Goal: Check status: Check status

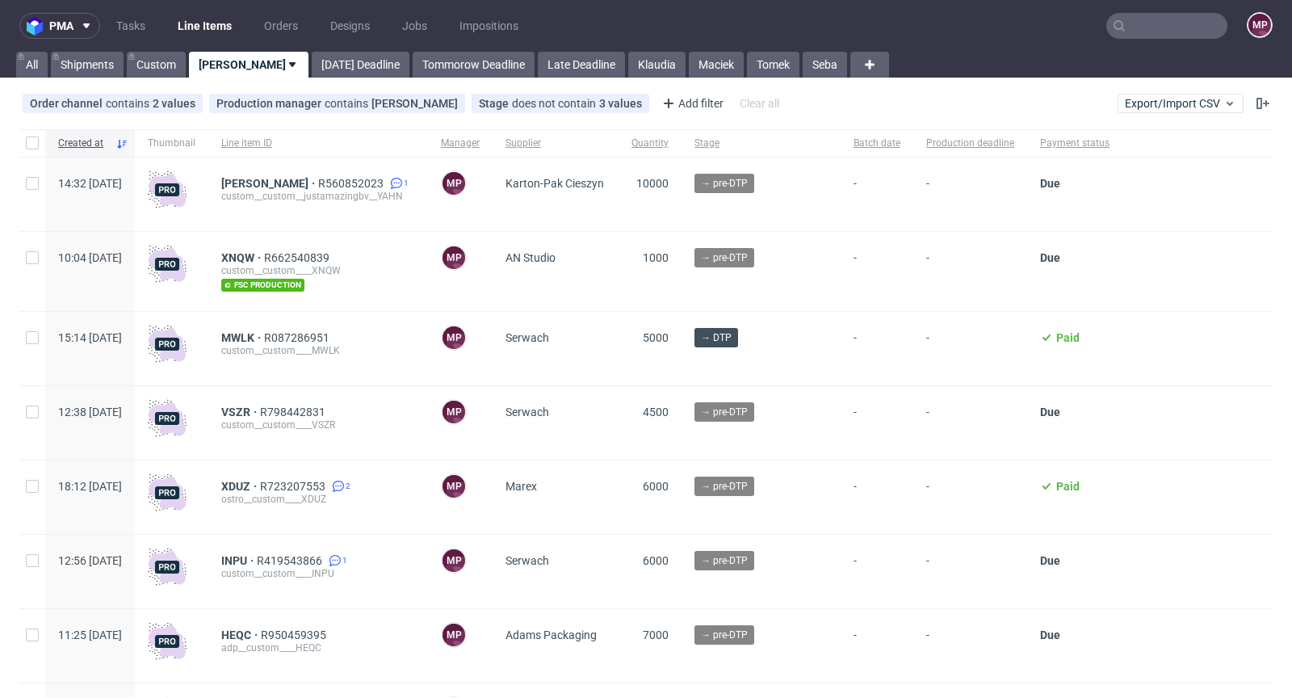
click at [1169, 23] on input "text" at bounding box center [1167, 26] width 121 height 26
paste input "R835090123"
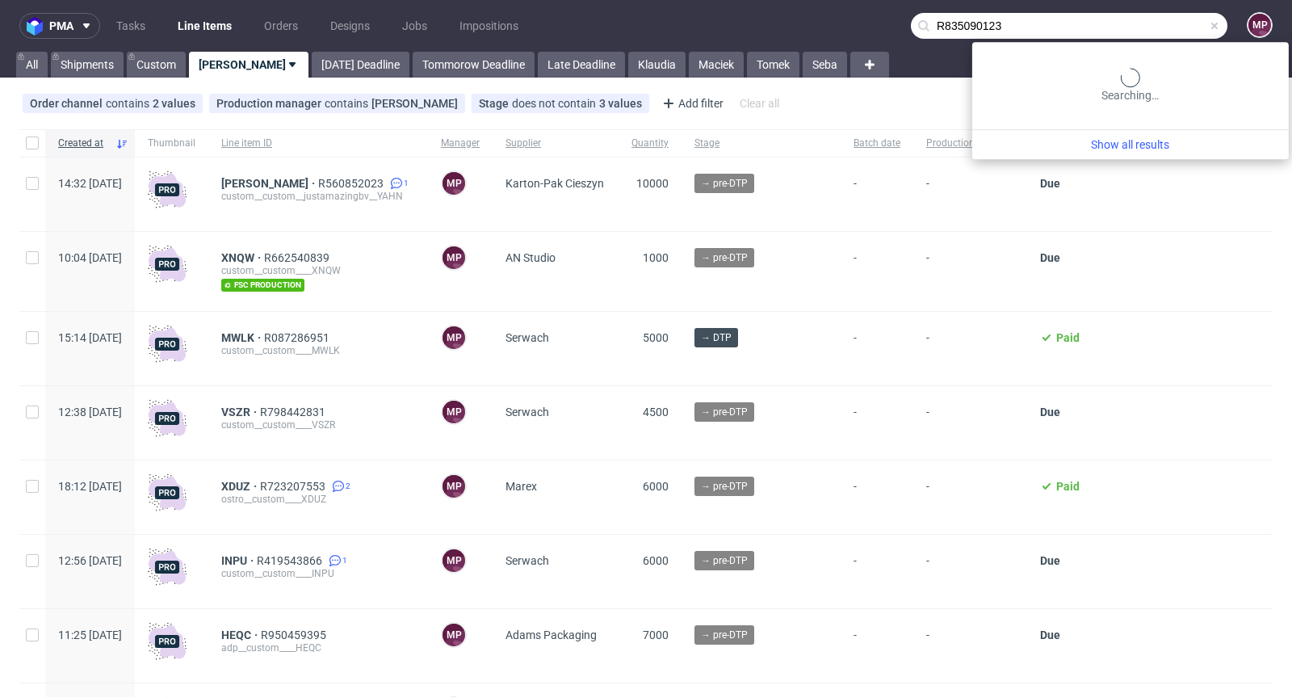
type input "R835090123"
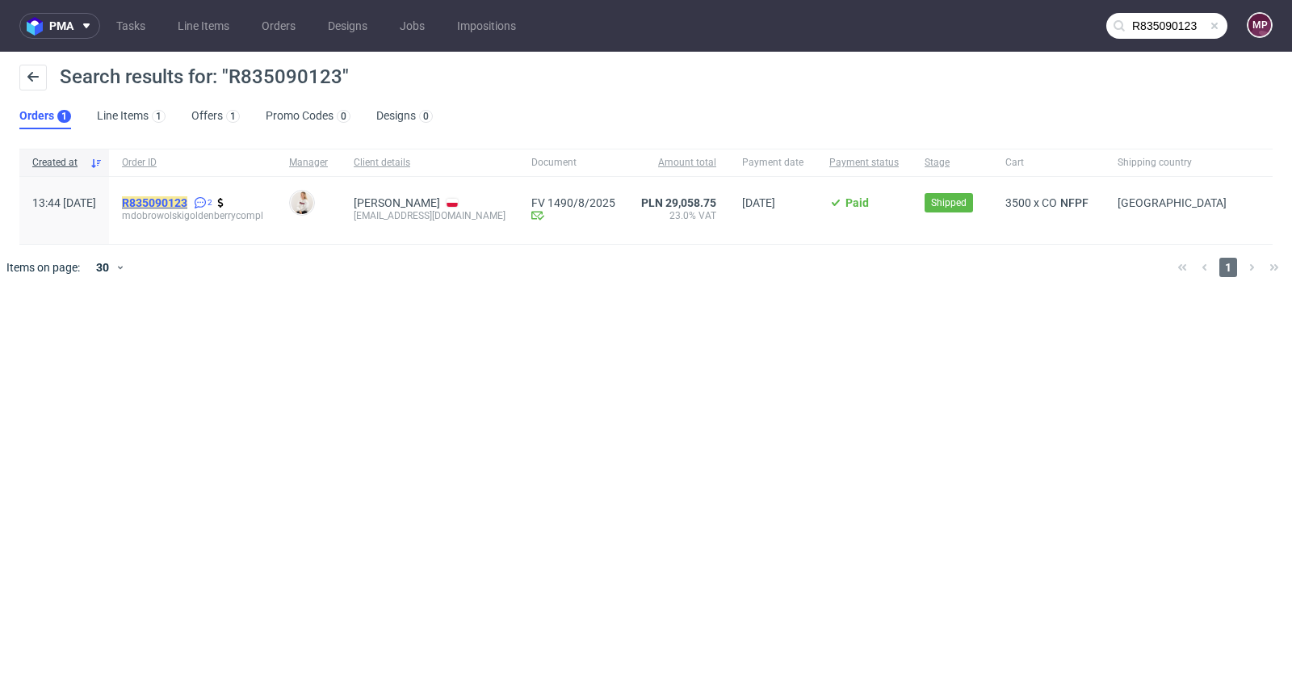
click at [187, 202] on mark "R835090123" at bounding box center [154, 202] width 65 height 13
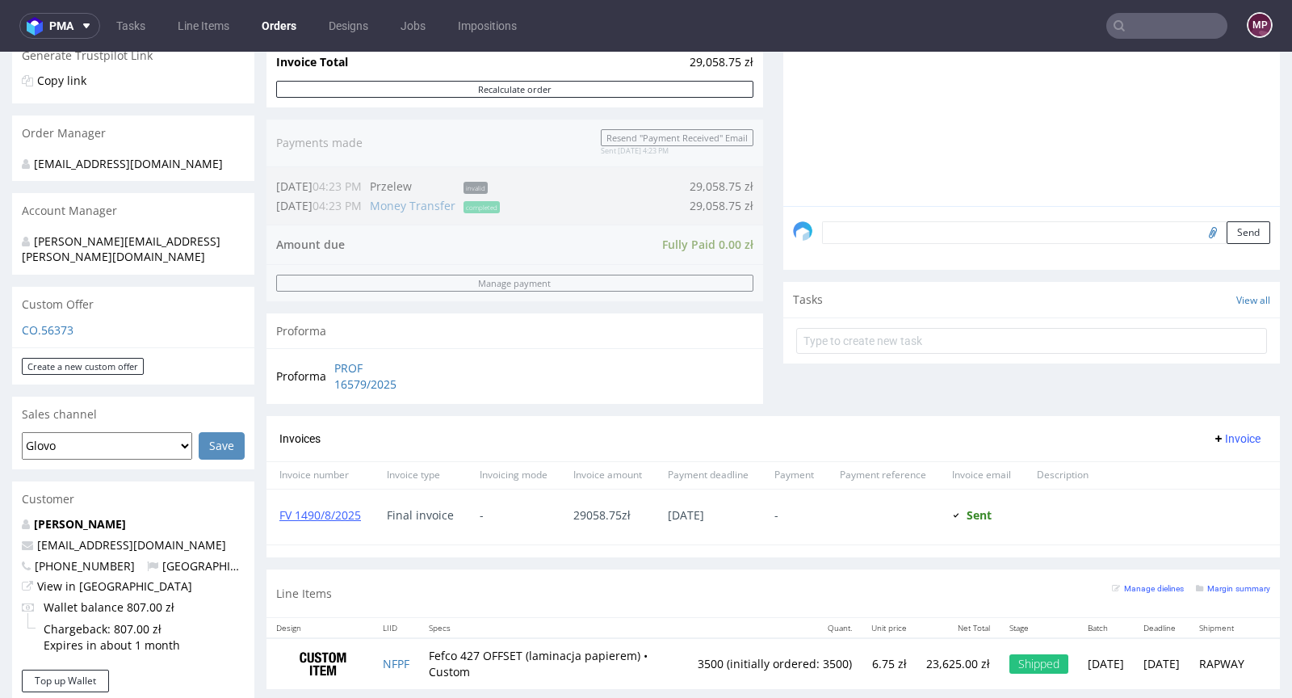
scroll to position [601, 0]
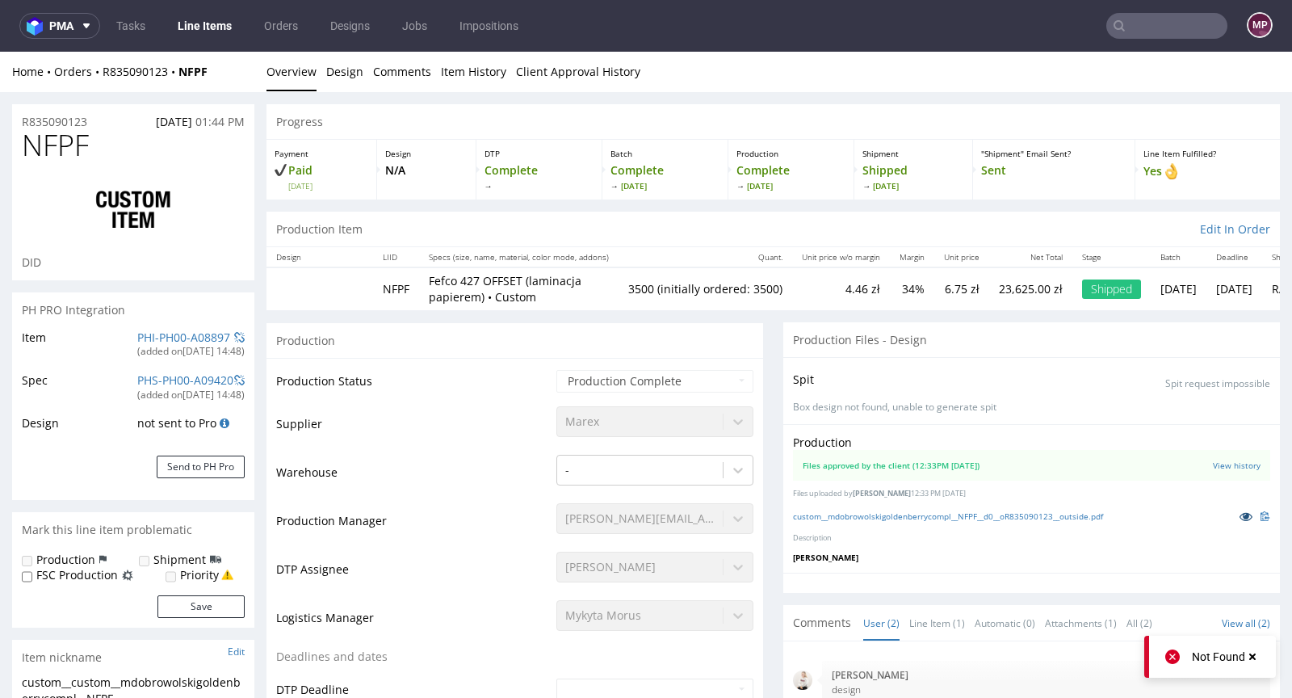
click at [1240, 516] on icon at bounding box center [1246, 515] width 13 height 11
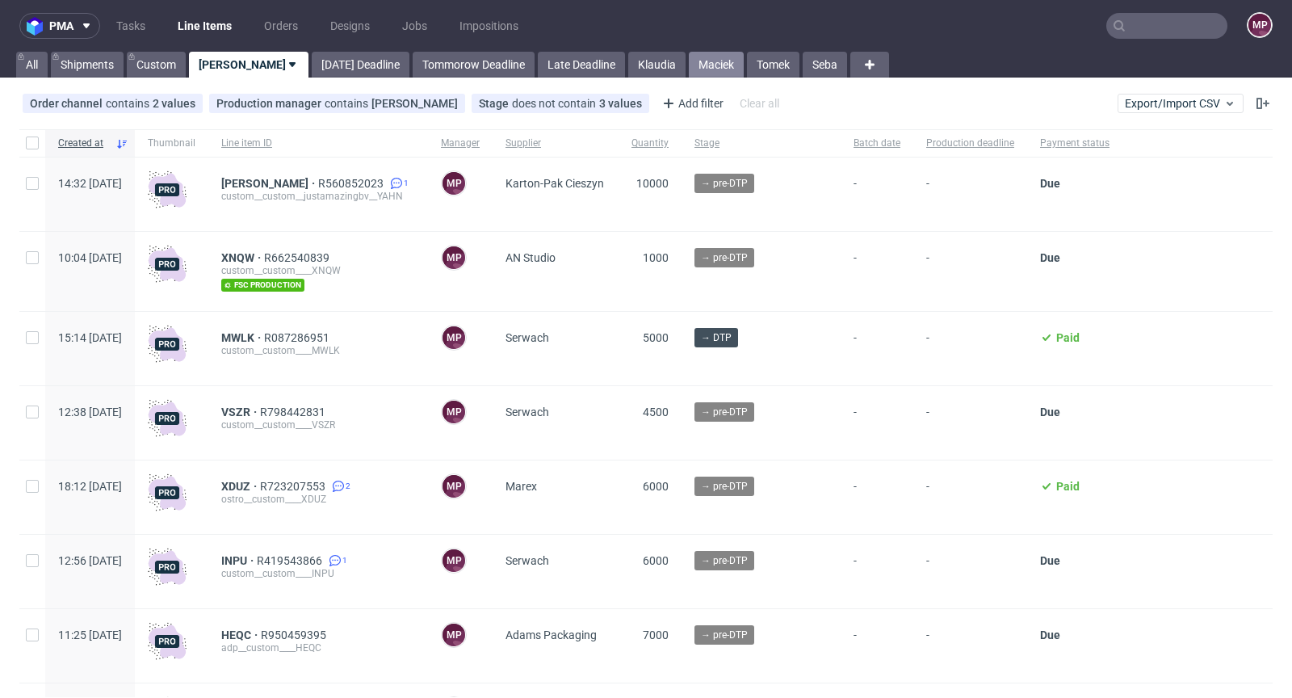
click at [689, 72] on link "Maciek" at bounding box center [716, 65] width 55 height 26
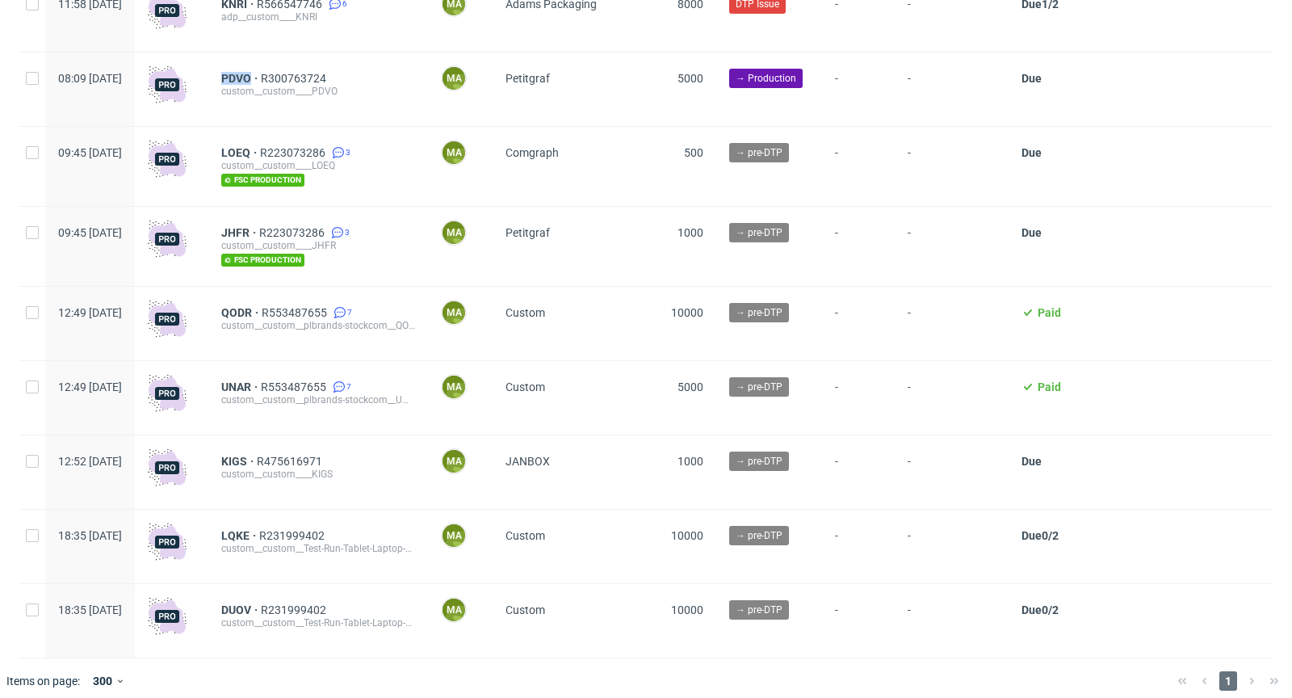
scroll to position [3708, 0]
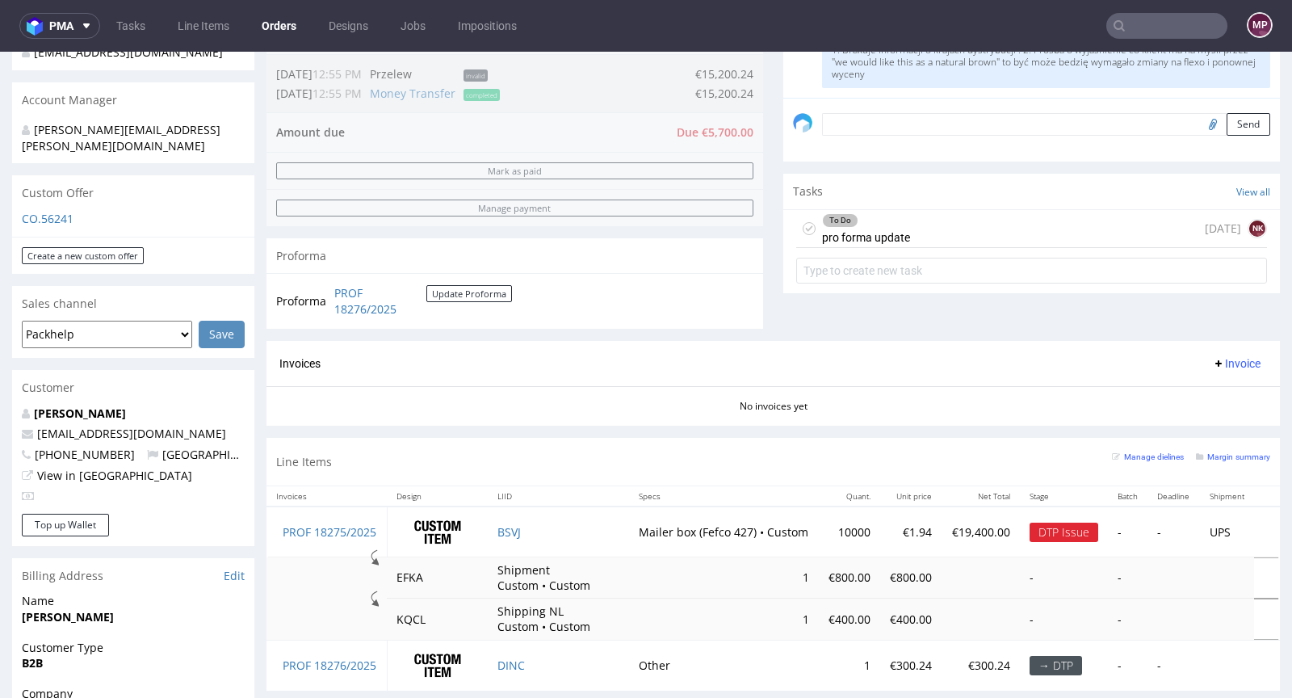
scroll to position [810, 0]
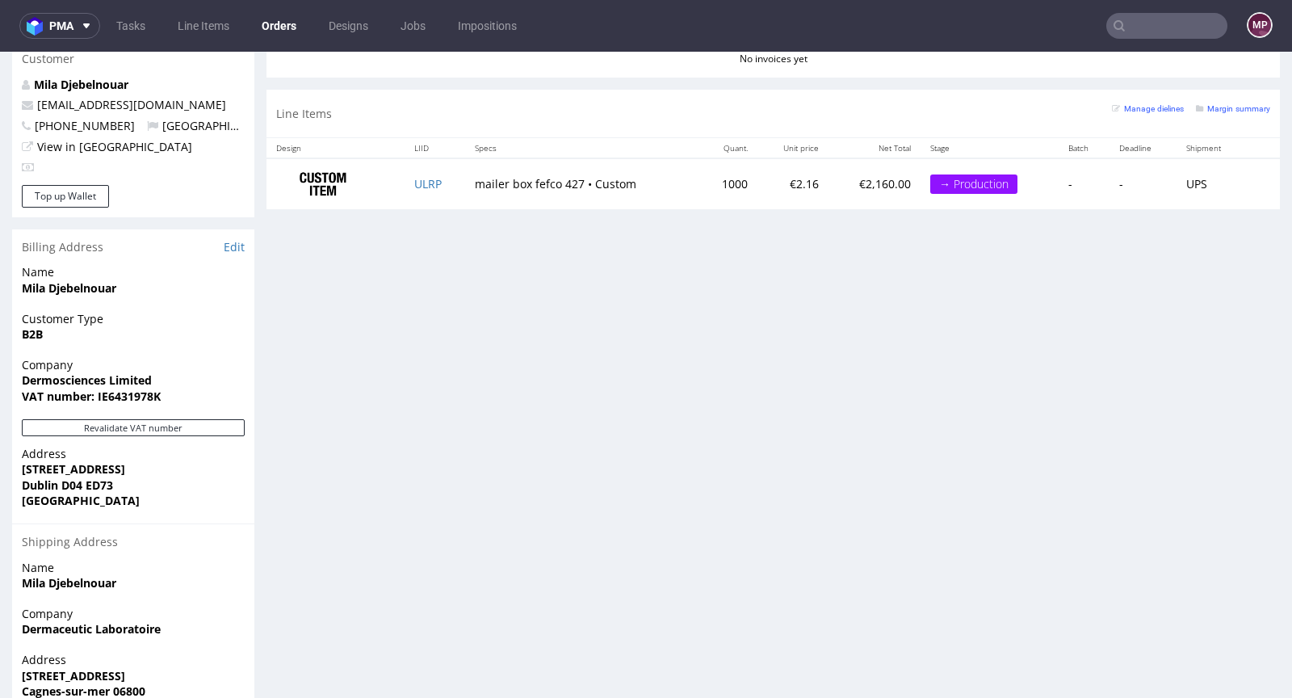
scroll to position [758, 0]
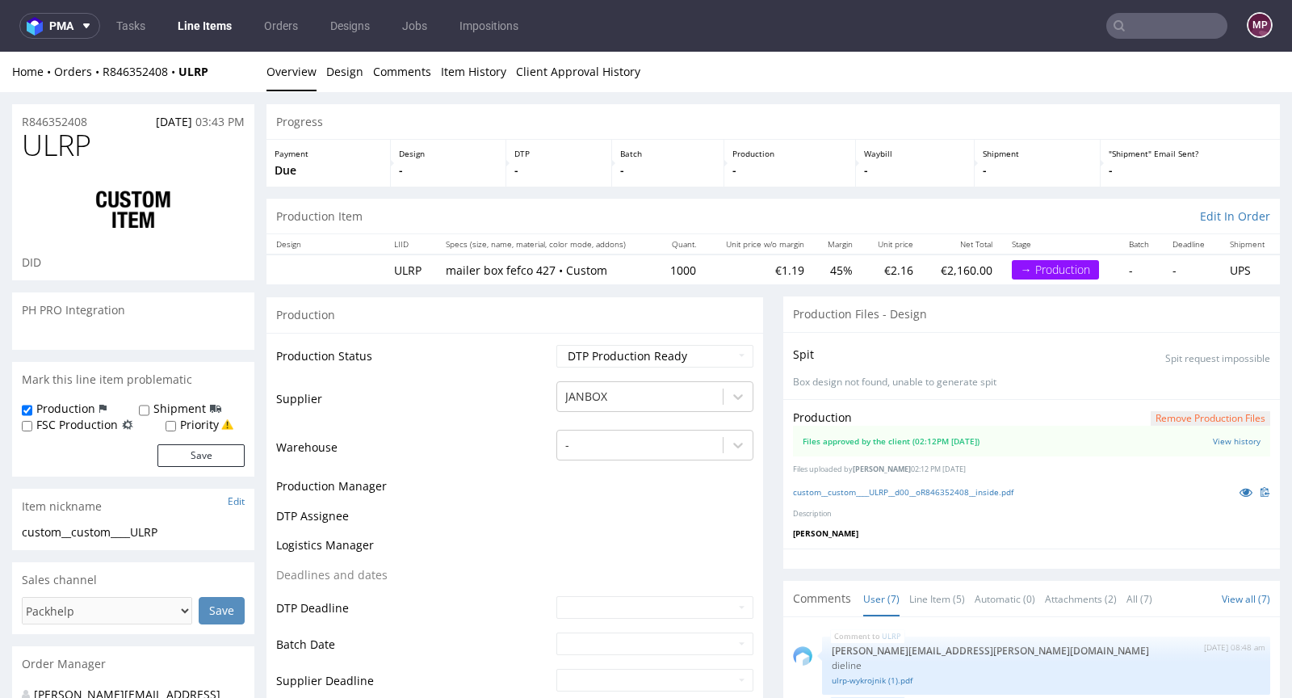
scroll to position [147, 0]
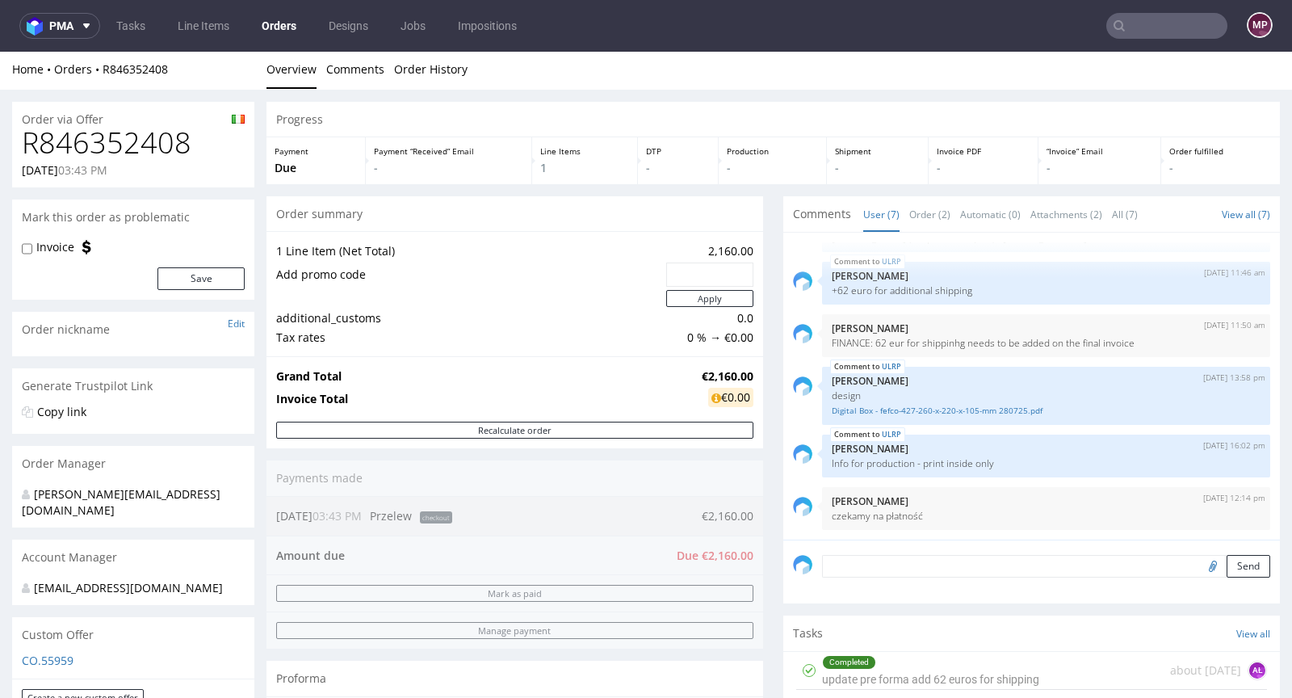
scroll to position [34, 0]
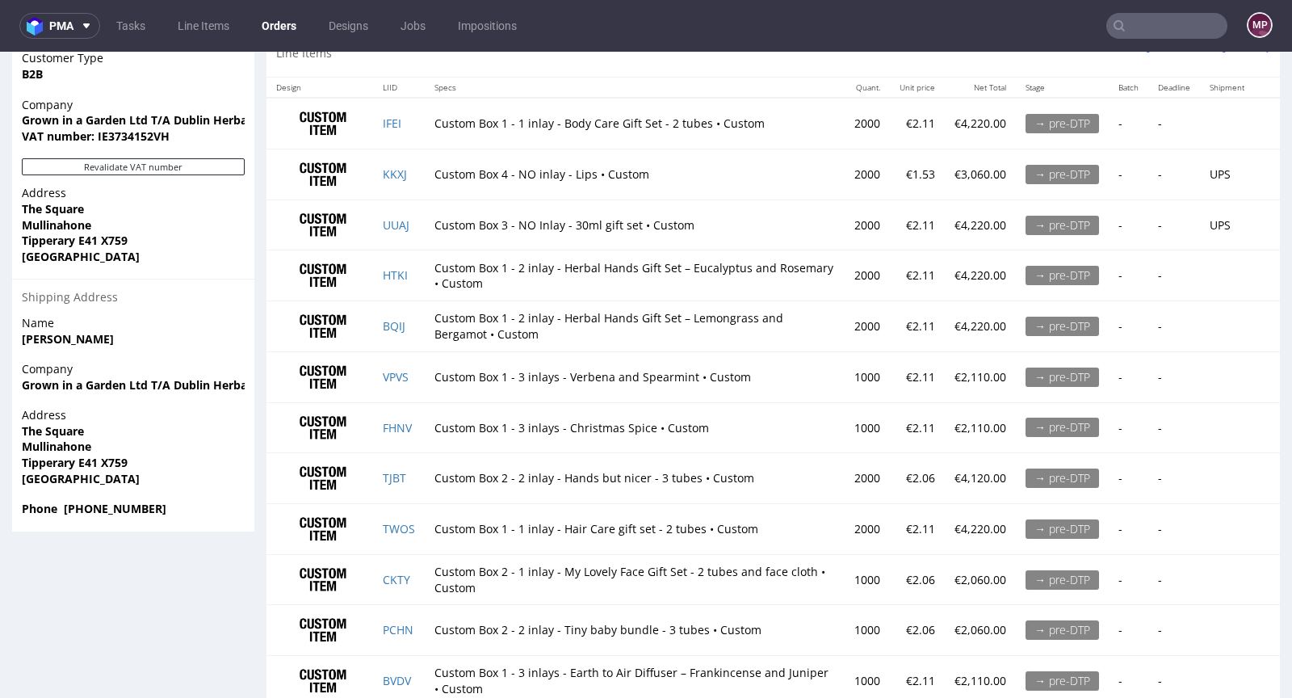
scroll to position [1123, 0]
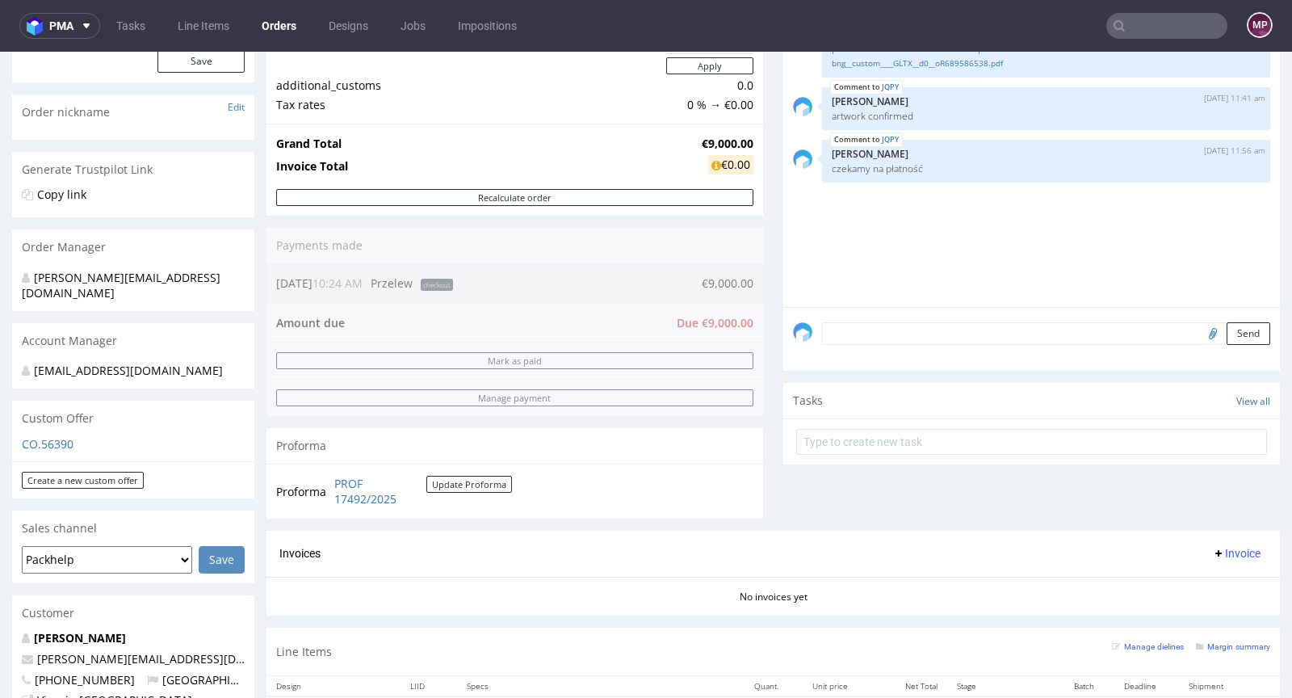
scroll to position [10, 0]
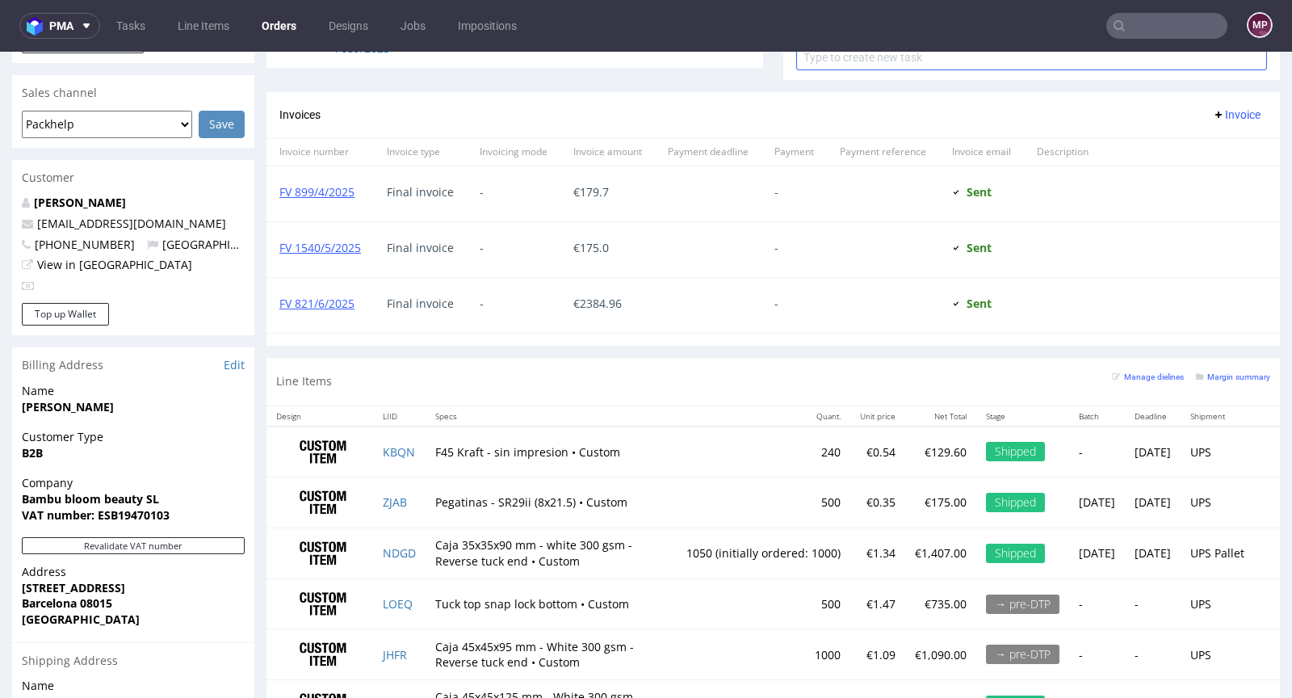
scroll to position [678, 0]
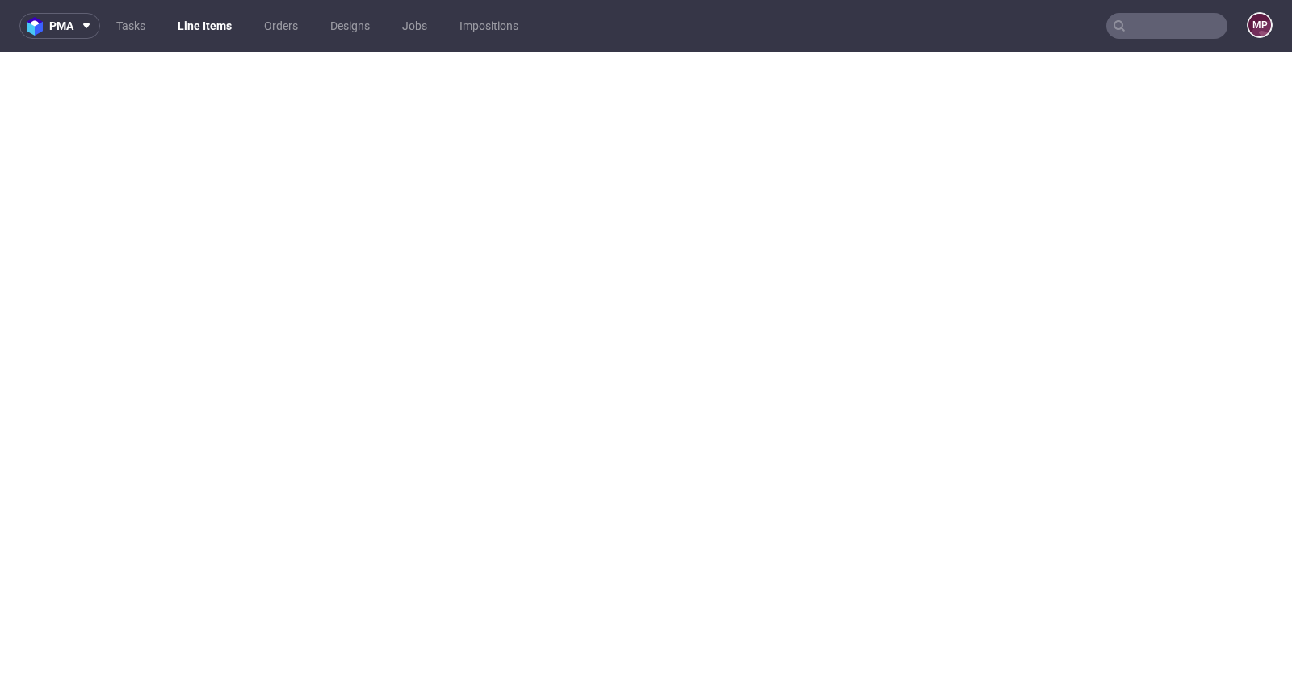
select select "in_progress"
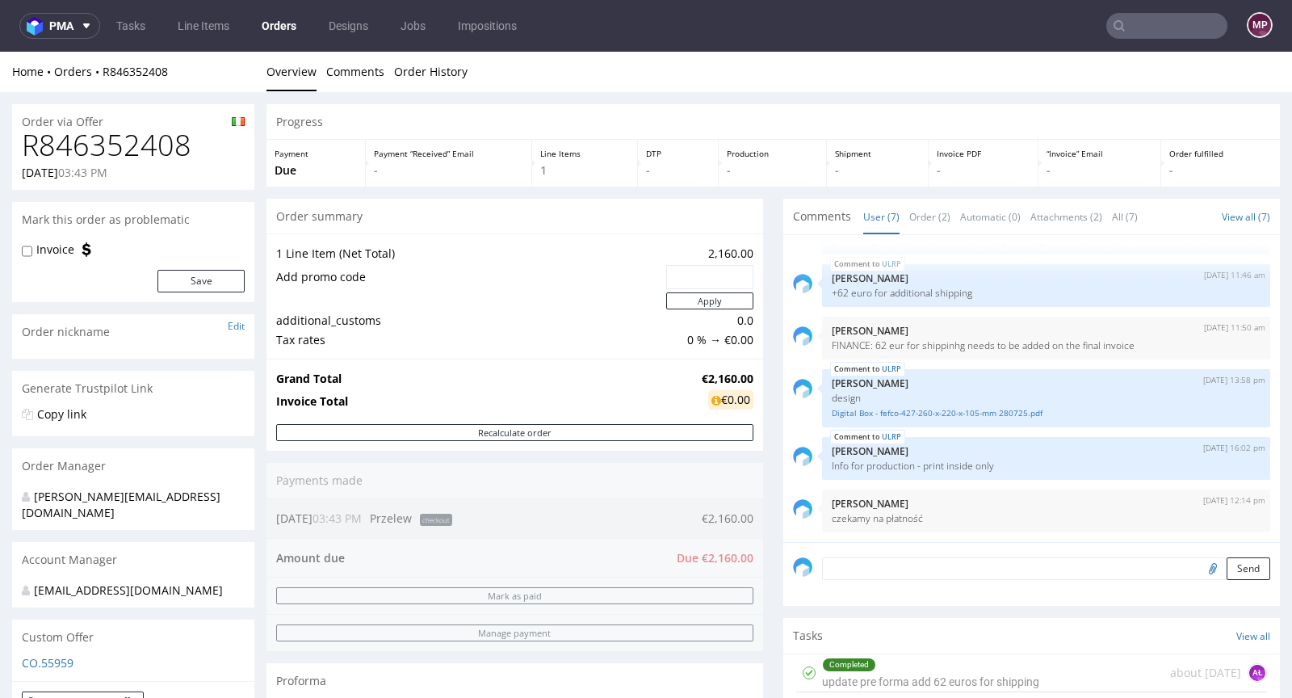
click at [176, 74] on div "Home Orders R846352408" at bounding box center [133, 72] width 242 height 16
drag, startPoint x: 177, startPoint y: 74, endPoint x: 106, endPoint y: 69, distance: 71.3
click at [106, 69] on div "Home Orders R846352408" at bounding box center [133, 72] width 242 height 16
click at [198, 68] on div "Home Orders R846352408" at bounding box center [133, 72] width 242 height 16
drag, startPoint x: 187, startPoint y: 70, endPoint x: 89, endPoint y: 78, distance: 98.9
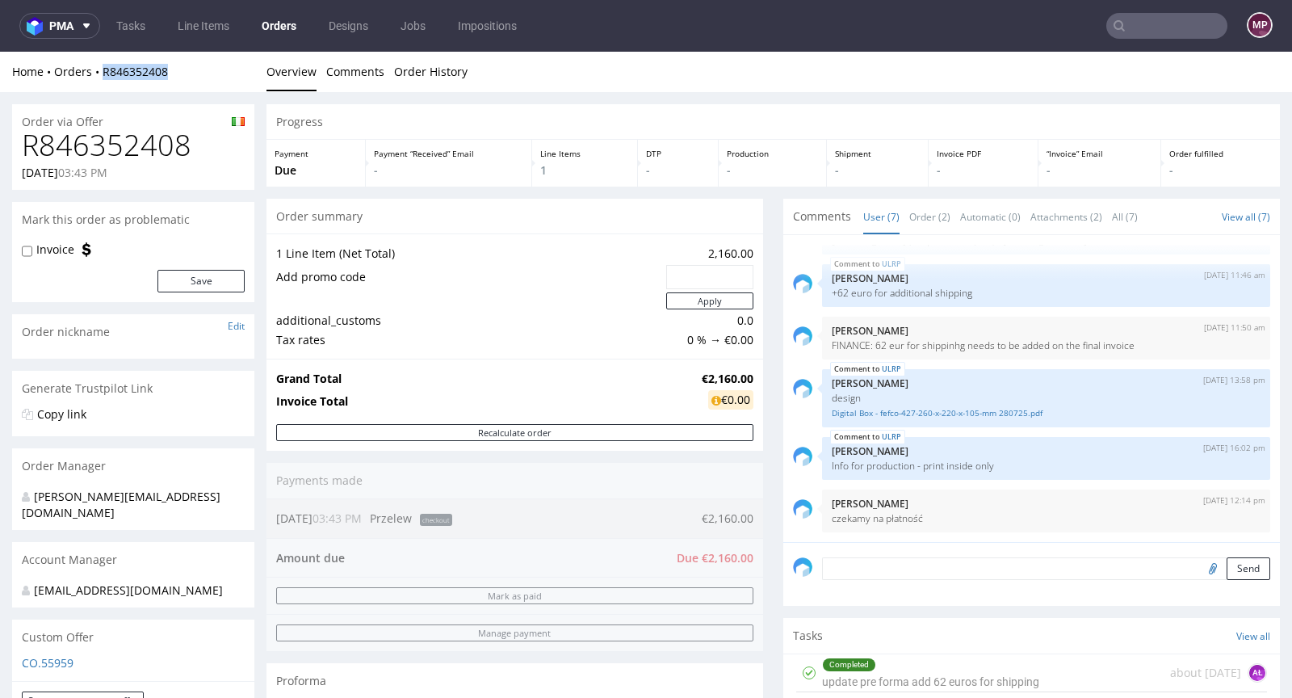
click at [89, 78] on div "Home Orders R846352408" at bounding box center [133, 72] width 242 height 16
copy link "R846352408"
click at [538, 236] on div "1 Line Item (Net Total) 2,160.00 Add promo code Apply additional_customs 0.0 Ta…" at bounding box center [515, 295] width 497 height 125
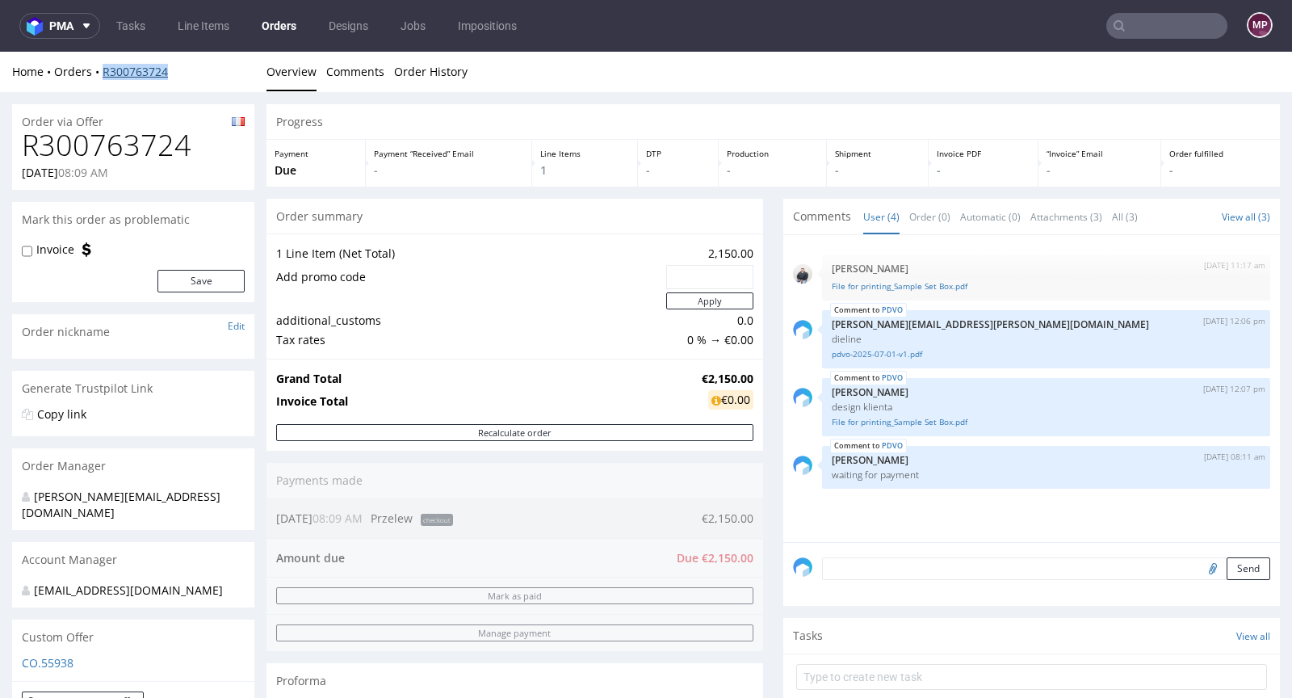
drag, startPoint x: 180, startPoint y: 71, endPoint x: 104, endPoint y: 73, distance: 75.9
click at [104, 73] on div "Home Orders R300763724" at bounding box center [133, 72] width 242 height 16
copy link "R300763724"
